Goal: Find specific page/section: Find specific page/section

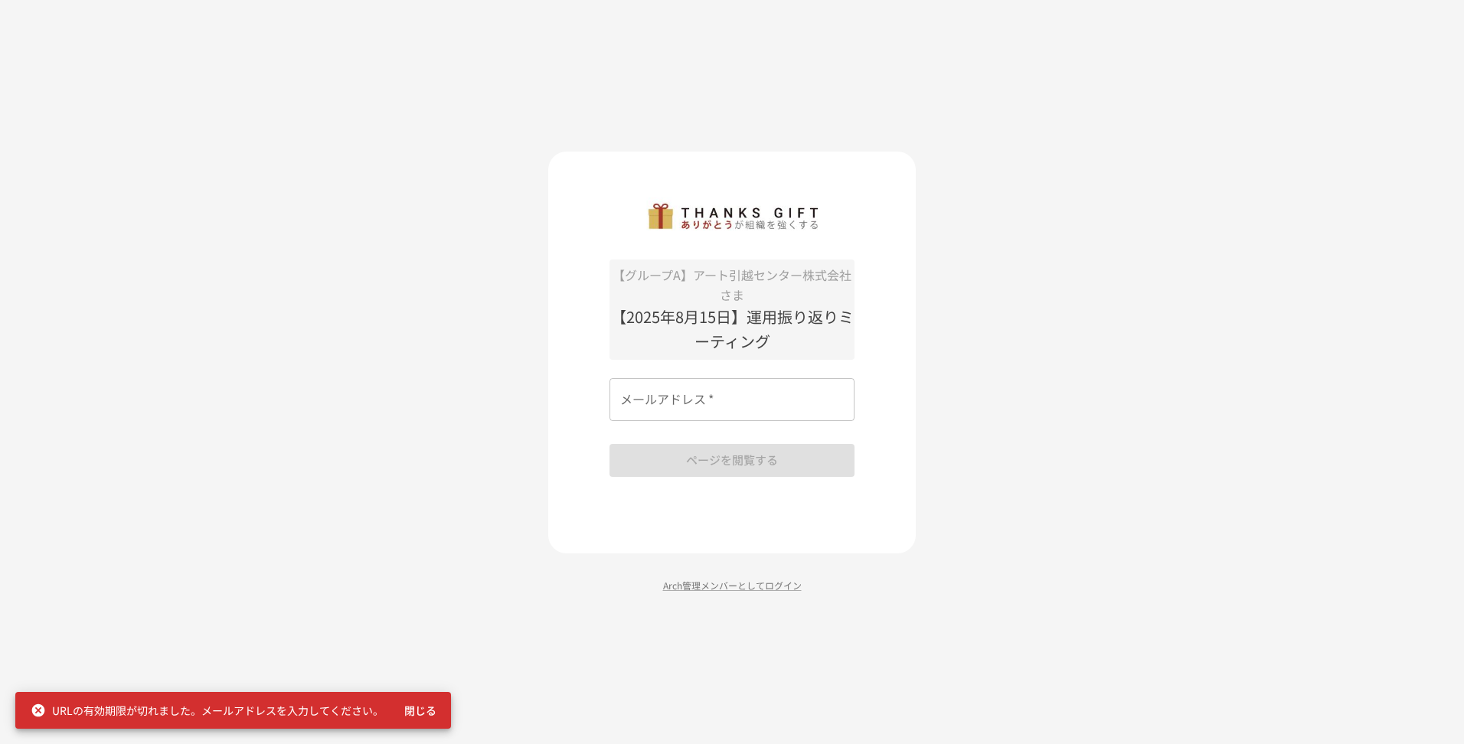
click at [759, 406] on input "メールアドレス   *" at bounding box center [731, 399] width 245 height 43
type input "**********"
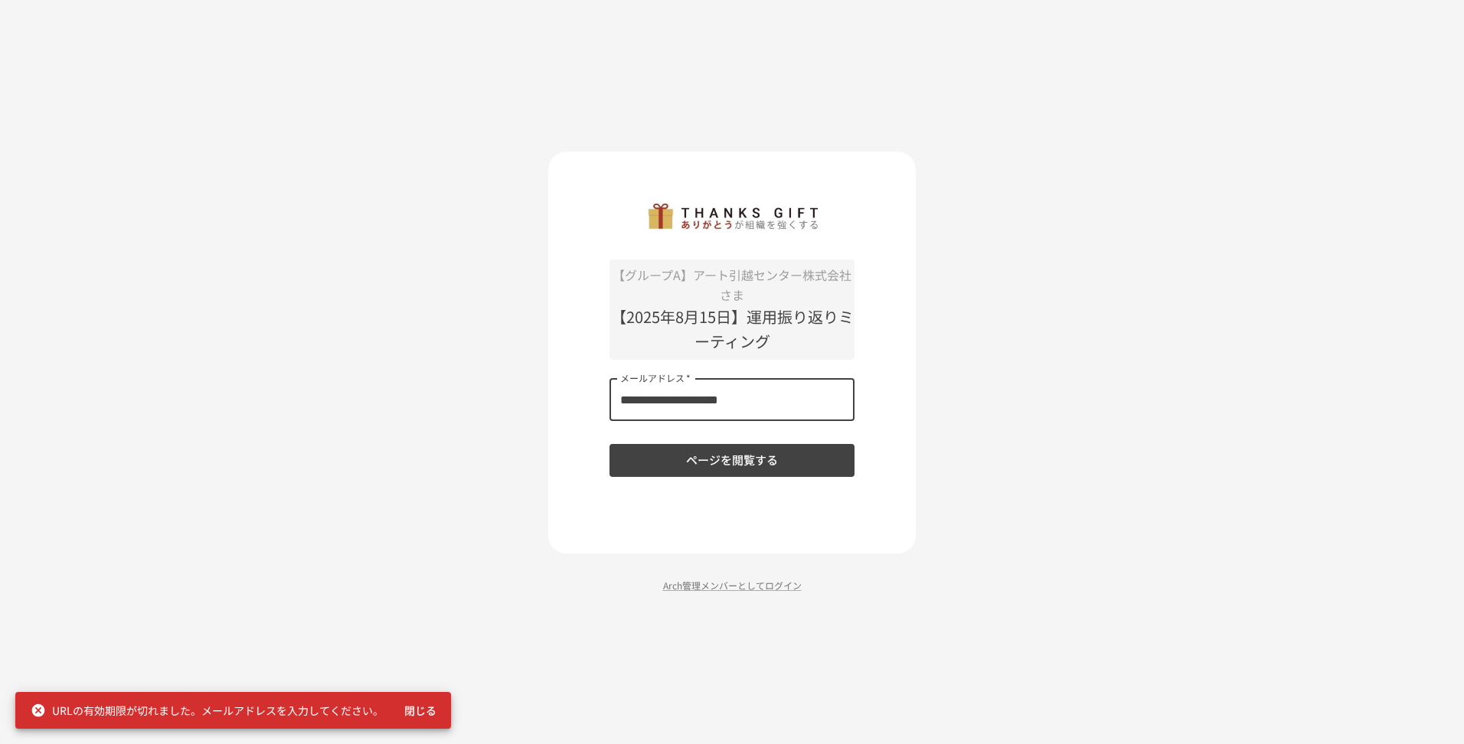
click at [756, 459] on button "ページを閲覧する" at bounding box center [731, 460] width 245 height 32
